Goal: Task Accomplishment & Management: Complete application form

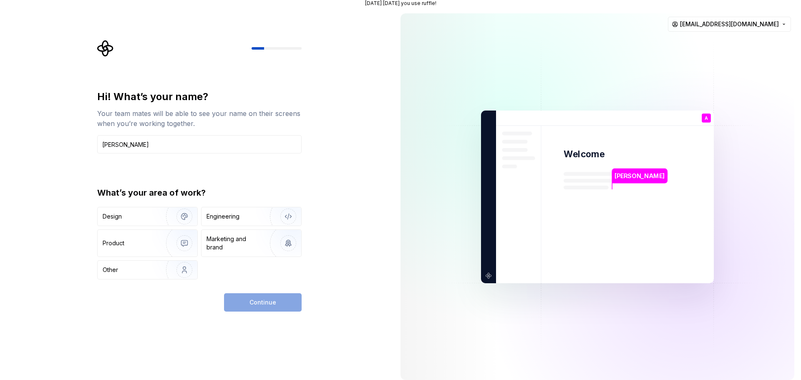
type input "[PERSON_NAME]"
click at [69, 181] on div "Hi! What’s your name? Your team mates will be able to see your name on their sc…" at bounding box center [197, 197] width 394 height 380
click at [247, 217] on div "Engineering" at bounding box center [239, 216] width 66 height 8
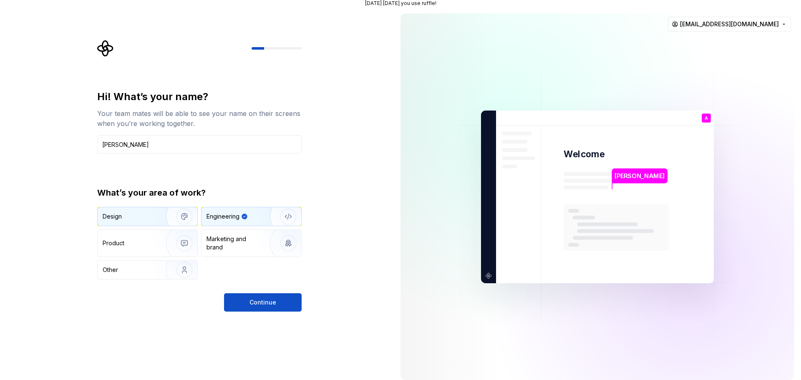
click at [143, 217] on div "Design" at bounding box center [129, 216] width 53 height 8
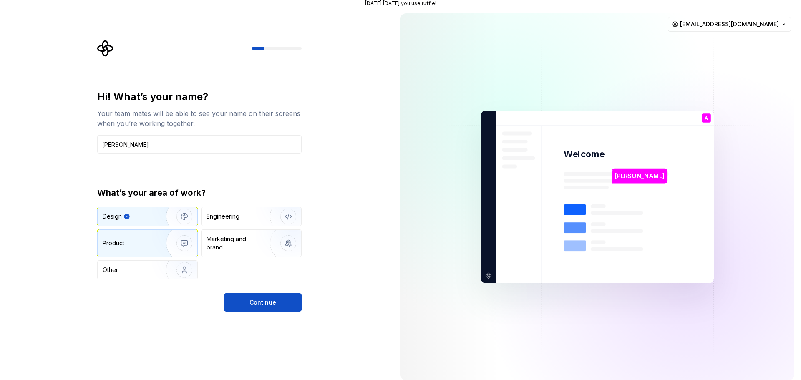
click at [160, 245] on img "button" at bounding box center [178, 243] width 53 height 56
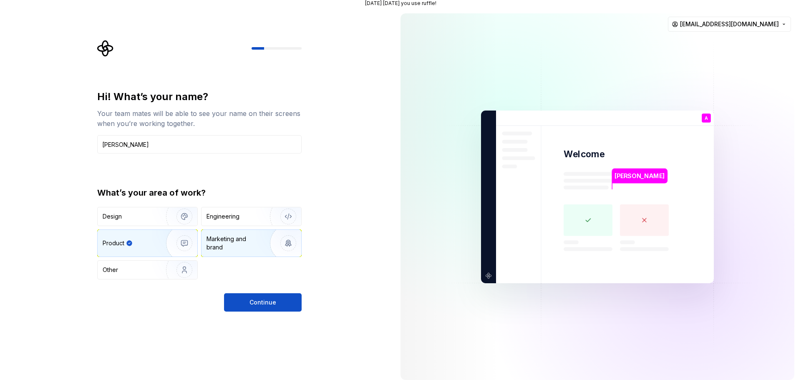
click at [246, 245] on div "Marketing and brand" at bounding box center [234, 243] width 56 height 17
click at [141, 244] on div "Product" at bounding box center [130, 243] width 55 height 8
click at [137, 216] on div "Design" at bounding box center [129, 216] width 53 height 8
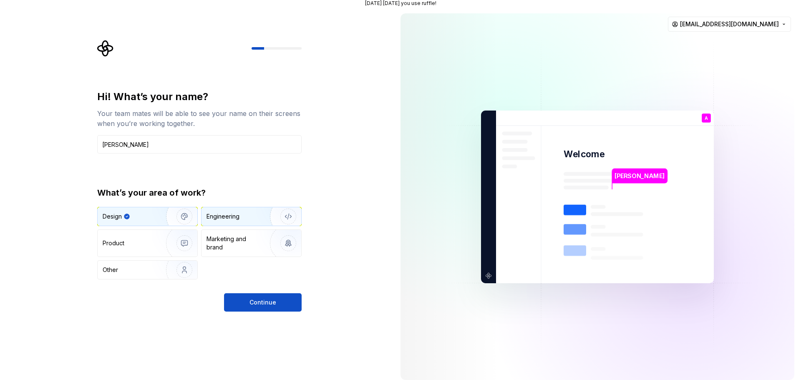
click at [252, 216] on div "Engineering" at bounding box center [239, 216] width 66 height 8
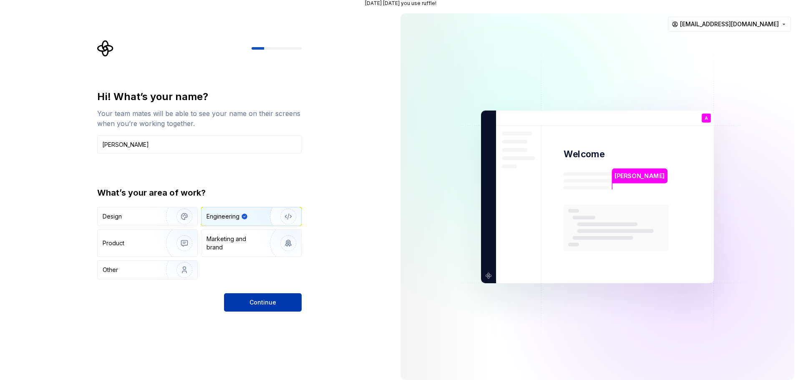
click at [262, 300] on span "Continue" at bounding box center [262, 302] width 27 height 8
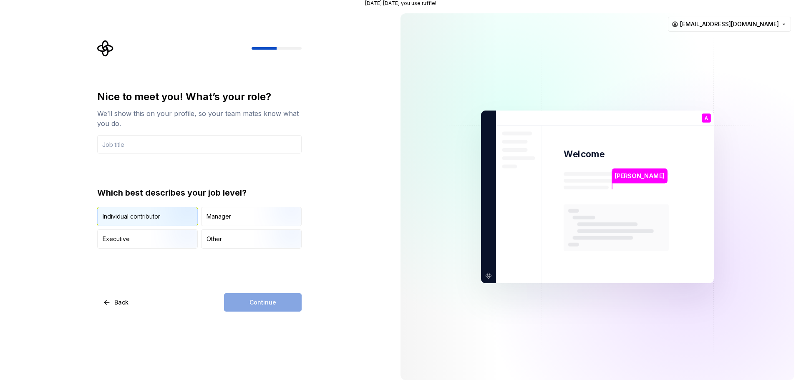
click at [146, 214] on div "Individual contributor" at bounding box center [132, 216] width 58 height 8
click at [135, 135] on input "text" at bounding box center [199, 144] width 204 height 18
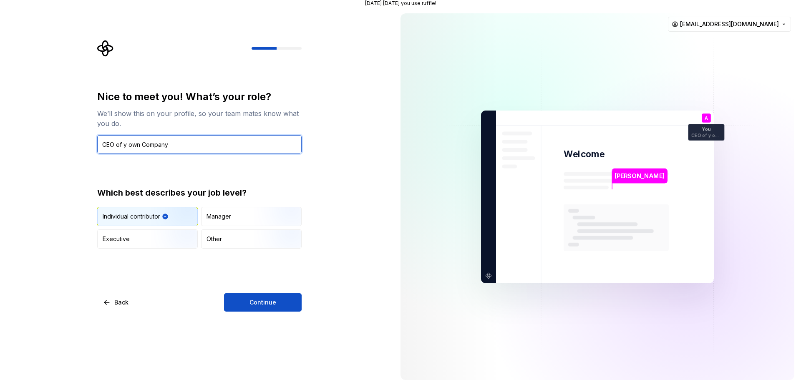
click at [123, 143] on input "CEO of y own Company" at bounding box center [199, 144] width 204 height 18
type input "CEO of my own Company"
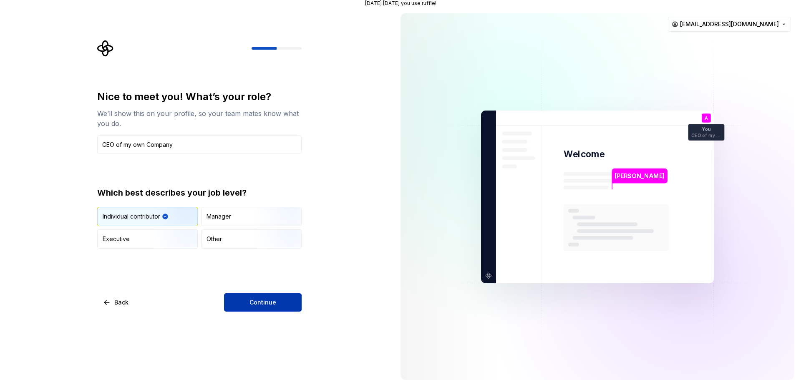
click at [280, 303] on button "Continue" at bounding box center [263, 302] width 78 height 18
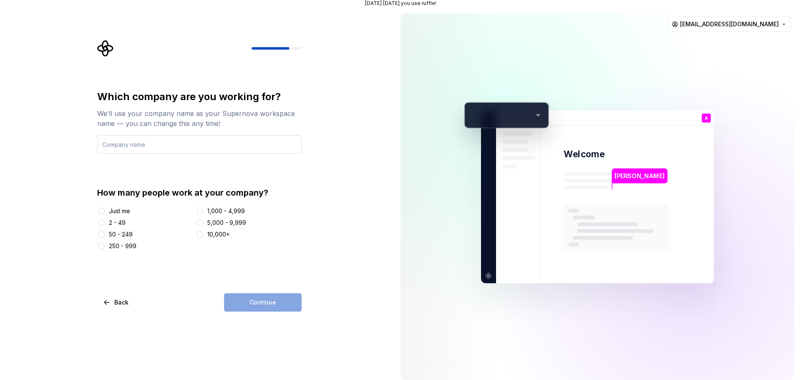
click at [141, 145] on input "text" at bounding box center [199, 144] width 204 height 18
type input "Marksoft"
click at [101, 220] on button "2 - 49" at bounding box center [101, 222] width 7 height 7
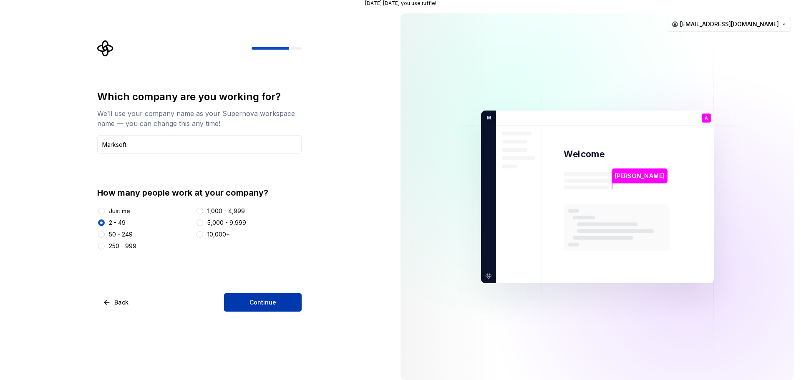
click at [261, 302] on span "Continue" at bounding box center [262, 302] width 27 height 8
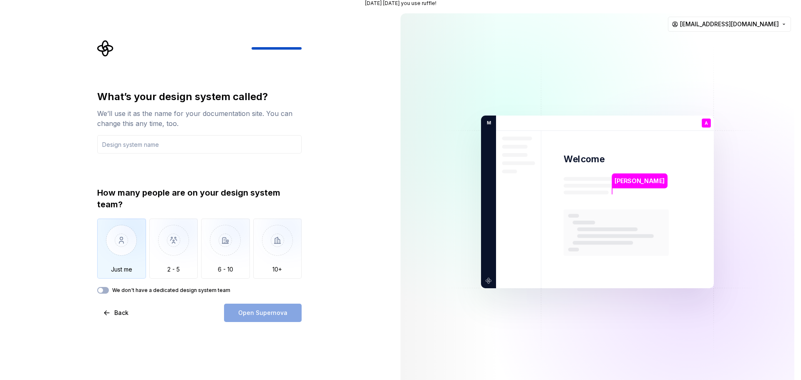
click at [137, 246] on img "button" at bounding box center [121, 247] width 49 height 56
click at [165, 142] on input "text" at bounding box center [199, 144] width 204 height 18
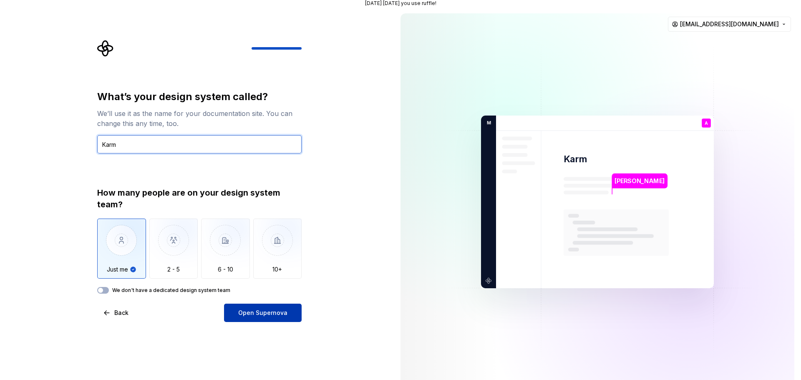
type input "Karm"
click at [282, 312] on span "Open Supernova" at bounding box center [262, 313] width 49 height 8
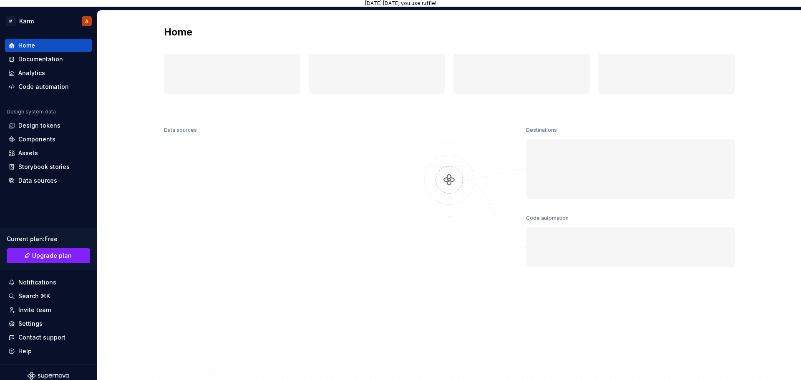
scroll to position [7, 0]
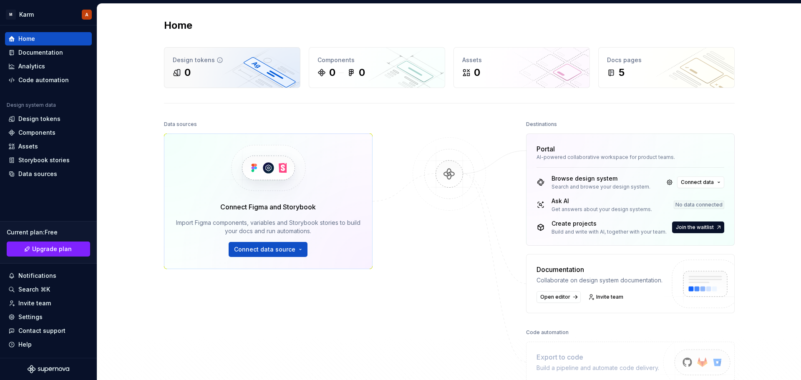
click at [184, 78] on div "0" at bounding box center [187, 72] width 6 height 13
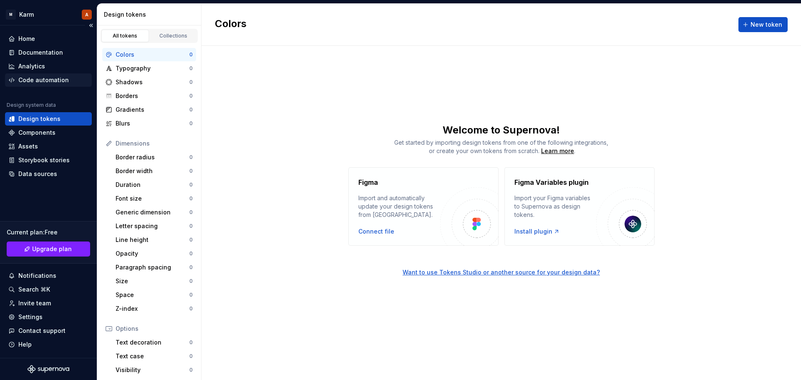
click at [43, 78] on div "Code automation" at bounding box center [43, 80] width 50 height 8
